Goal: Browse casually

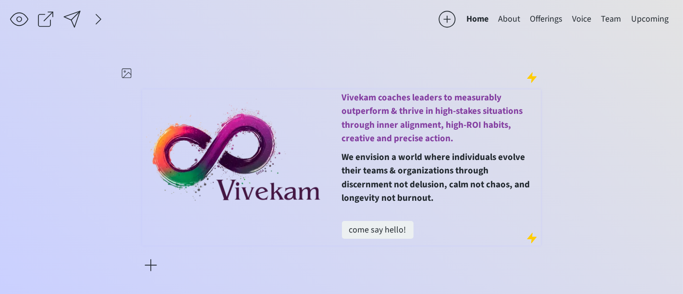
click at [415, 119] on span "Vivekam coaches leaders to measurably outperform & thrive in high-stakes situat…" at bounding box center [432, 118] width 181 height 54
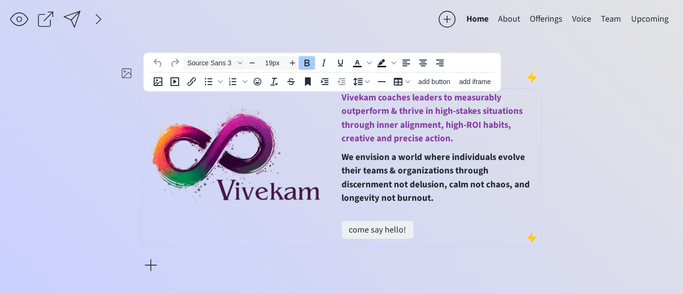
click at [417, 124] on span "Vivekam coaches leaders to measurably outperform & thrive in high-stakes situat…" at bounding box center [432, 118] width 181 height 54
click at [497, 125] on span "Vivekam coaches leaders to measurably outperform & thrive in high-stakes situat…" at bounding box center [436, 118] width 189 height 54
click at [354, 194] on span "We envision a world where individuals evolve their teams & organizations throug…" at bounding box center [436, 178] width 188 height 54
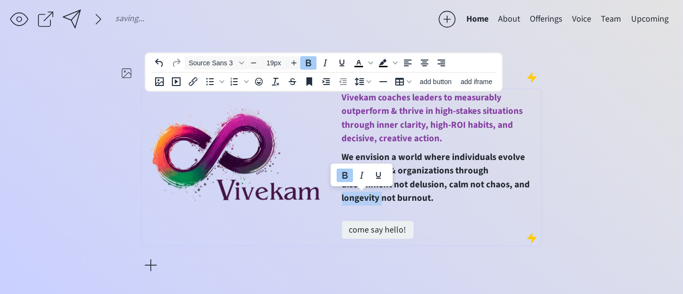
click at [354, 194] on span "We envision a world where individuals evolve their teams & organizations throug…" at bounding box center [436, 178] width 188 height 54
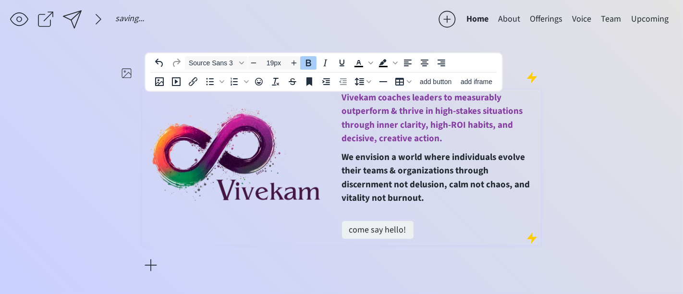
type input "18px"
click at [367, 229] on link "come say hello!" at bounding box center [378, 230] width 72 height 18
click at [374, 229] on link "come learn more!﻿" at bounding box center [381, 230] width 79 height 18
click at [374, 229] on link "come learn more!" at bounding box center [381, 230] width 79 height 18
click at [97, 184] on div "saving... Home About Offerings Voice Team Upcoming Vivekam coaches leaders to m…" at bounding box center [341, 147] width 683 height 294
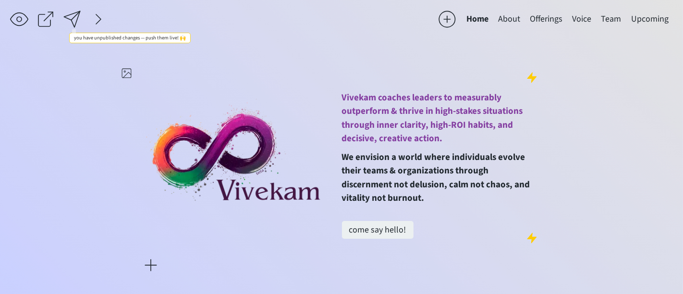
click at [70, 14] on div at bounding box center [71, 19] width 19 height 19
